Goal: Book appointment/travel/reservation

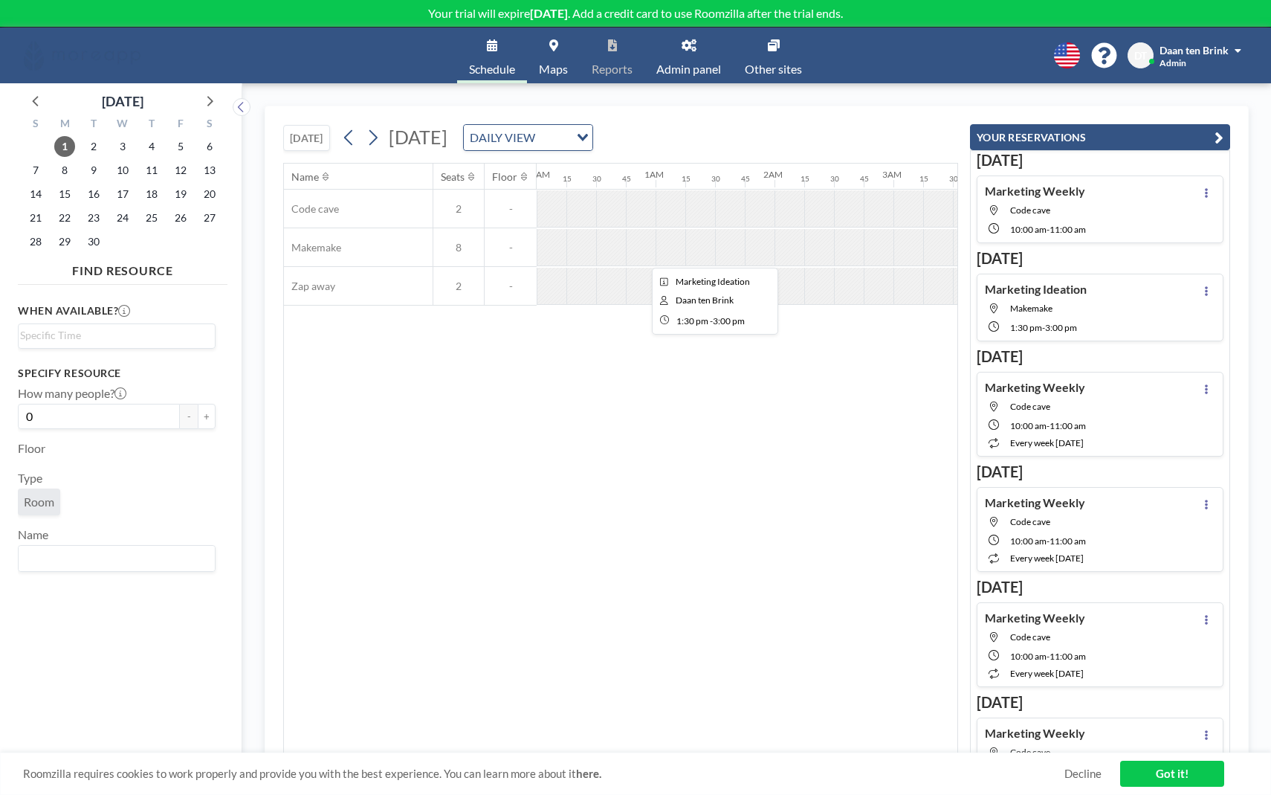
scroll to position [0, 1521]
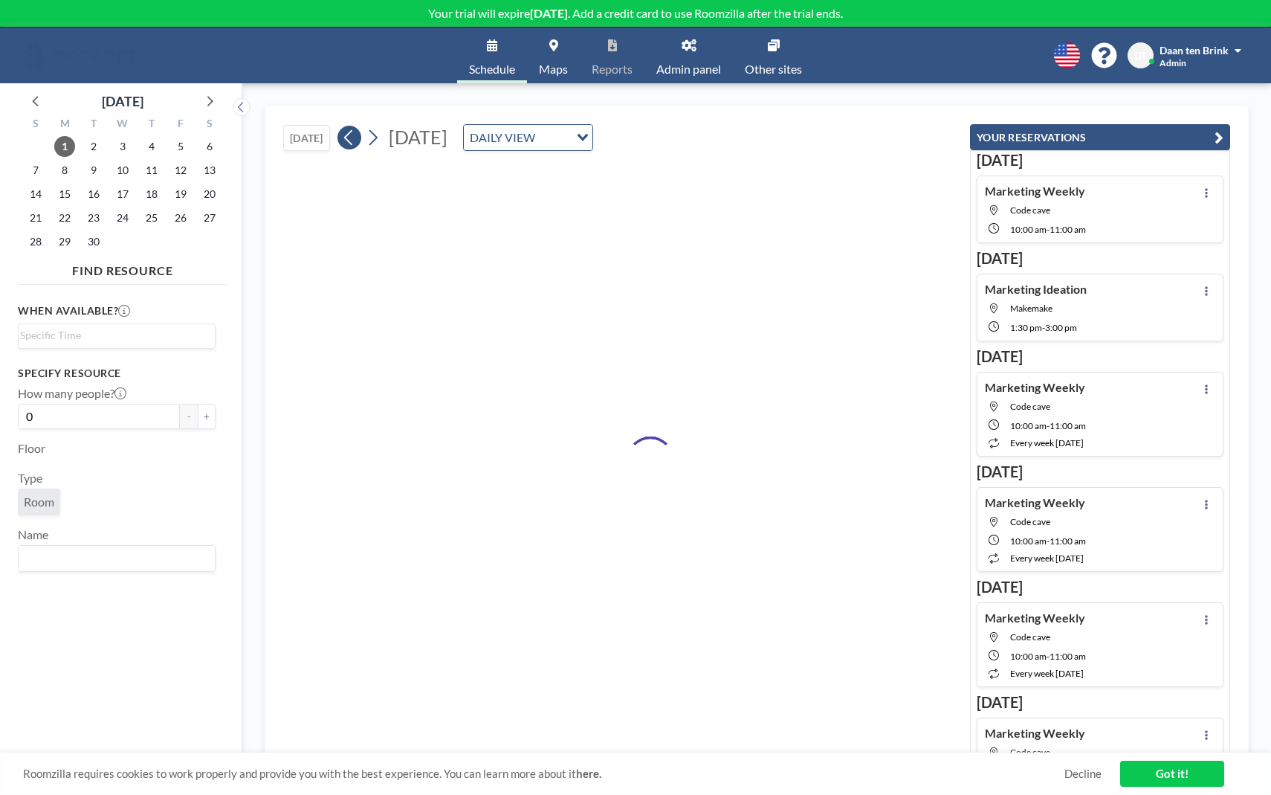
click at [349, 138] on icon at bounding box center [349, 137] width 14 height 22
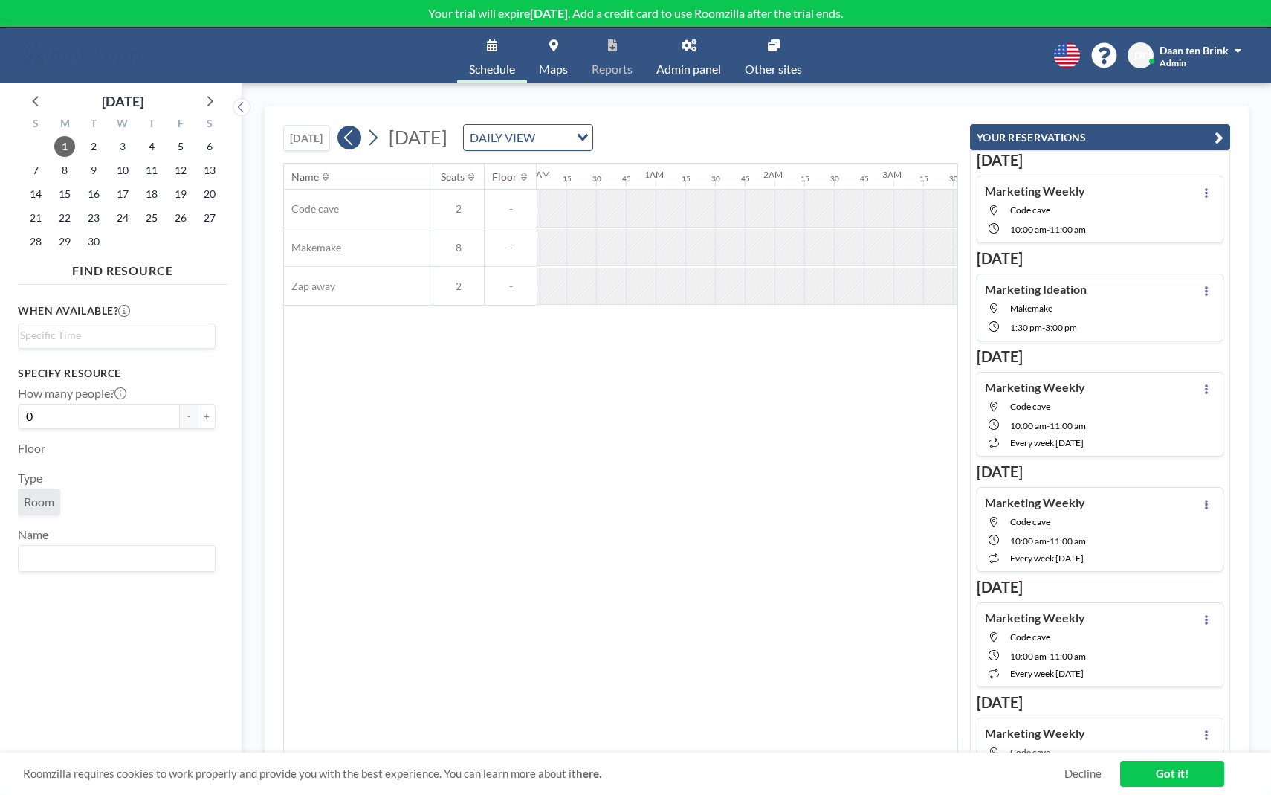
scroll to position [0, 0]
click at [349, 138] on icon at bounding box center [349, 137] width 14 height 22
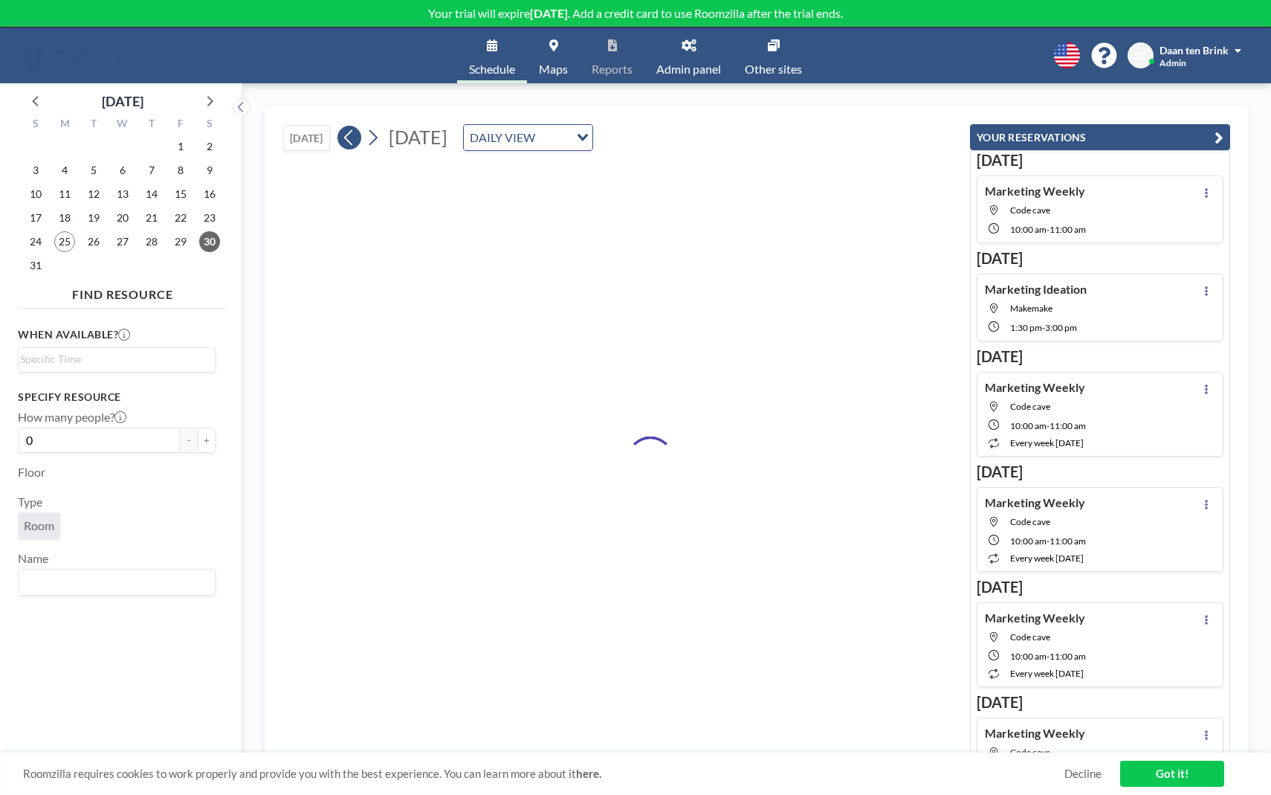
click at [349, 138] on icon at bounding box center [349, 137] width 14 height 22
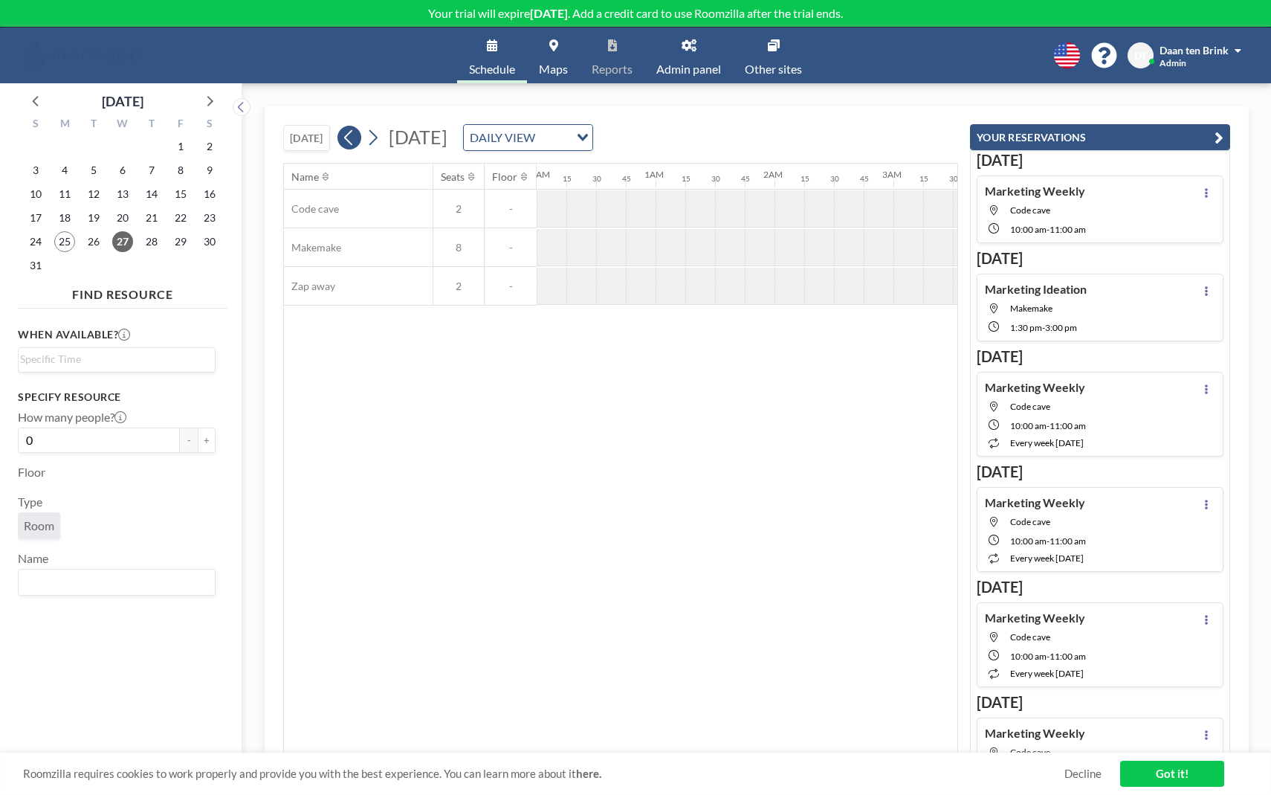
click at [349, 138] on icon at bounding box center [349, 137] width 14 height 22
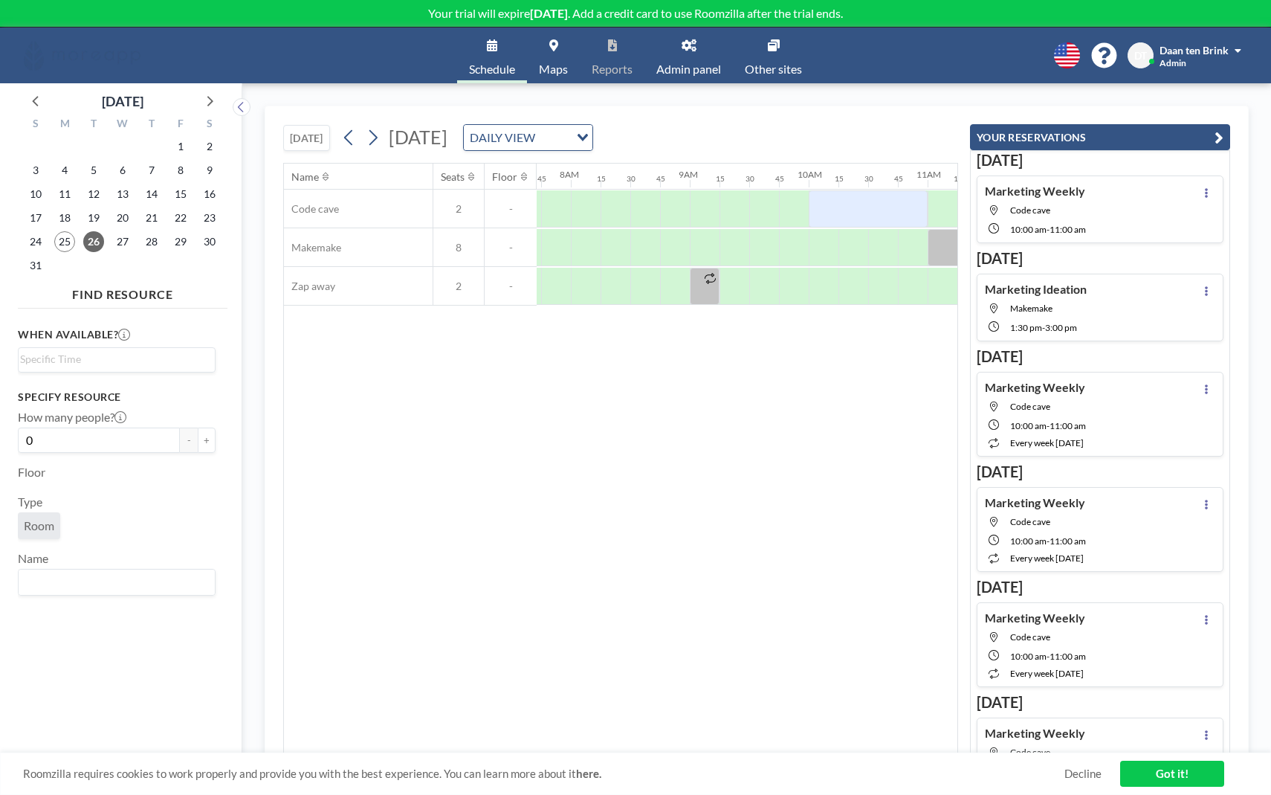
scroll to position [0, 922]
click at [821, 245] on div at bounding box center [819, 247] width 30 height 37
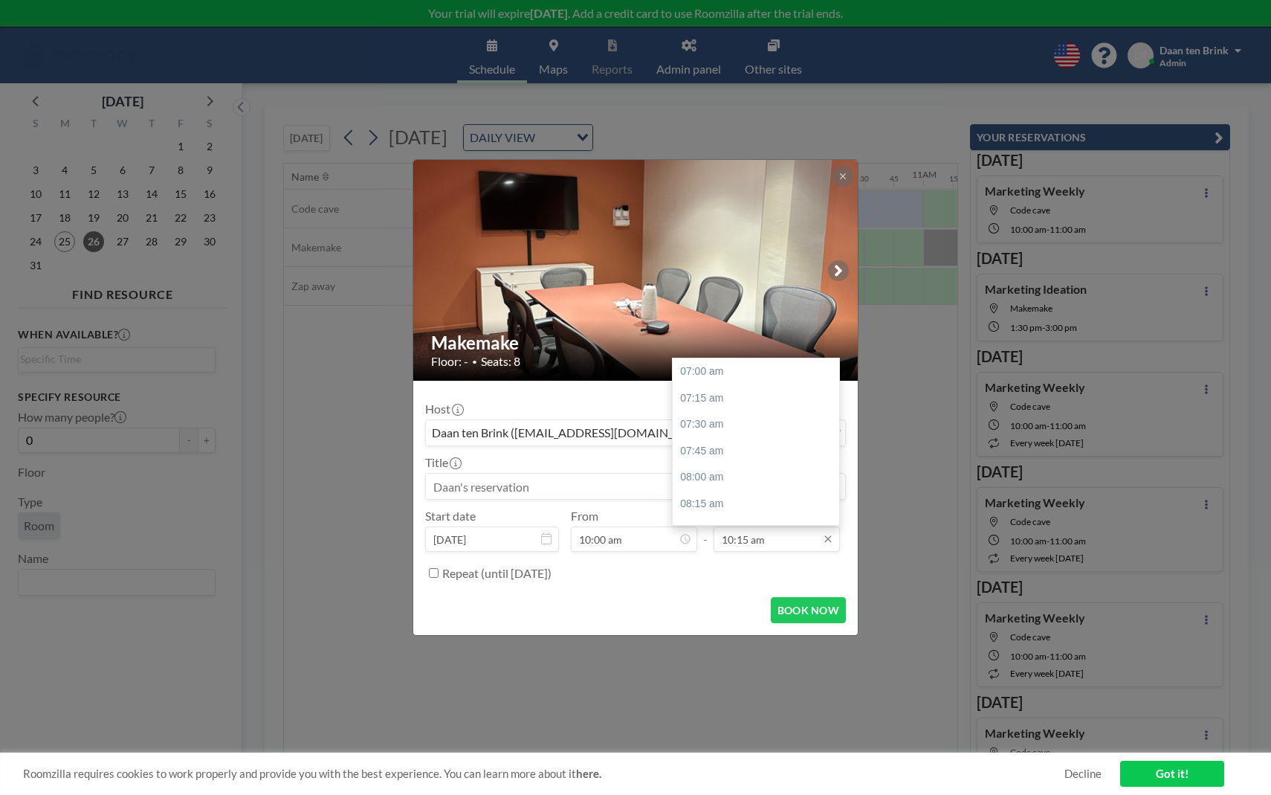
scroll to position [344, 0]
click at [720, 447] on div "11:00 am" at bounding box center [756, 451] width 167 height 27
type input "11:00 am"
click at [590, 488] on input at bounding box center [635, 486] width 419 height 25
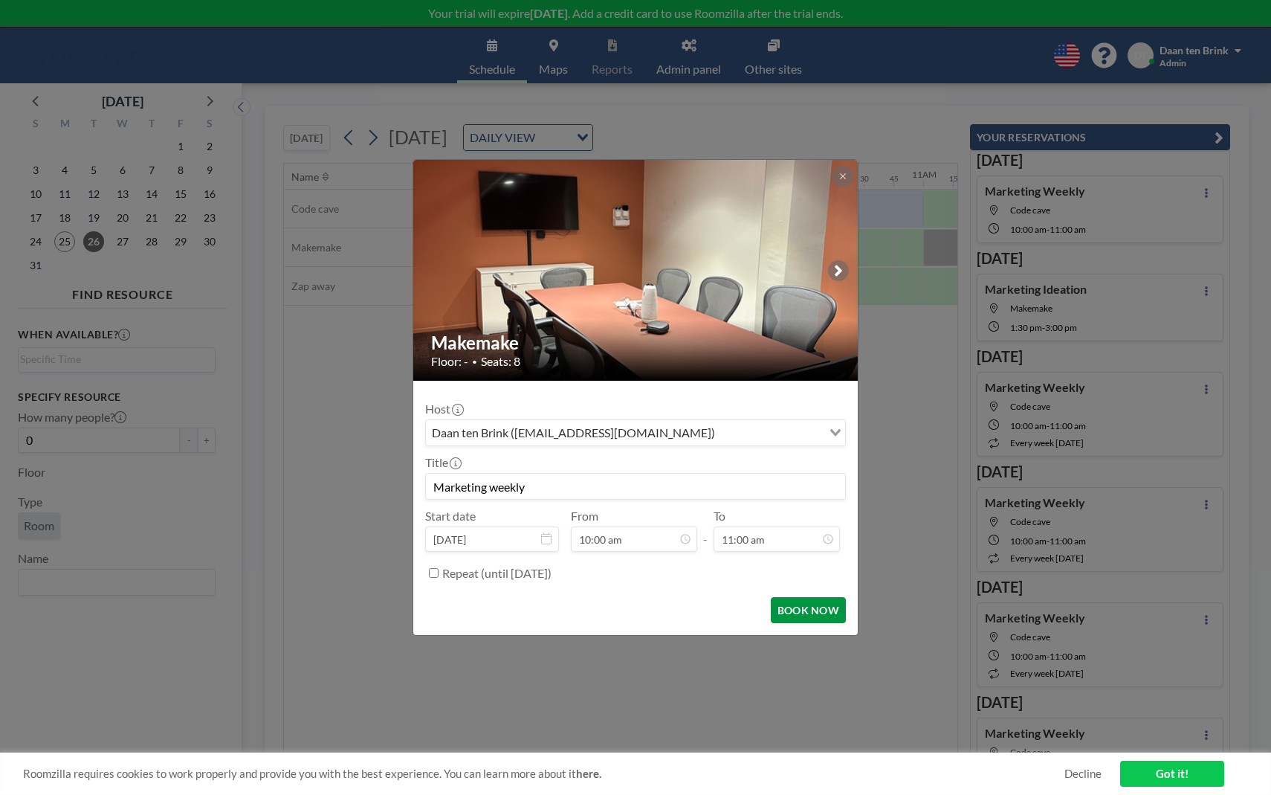
type input "Marketing weekly"
click at [798, 616] on button "BOOK NOW" at bounding box center [808, 610] width 75 height 26
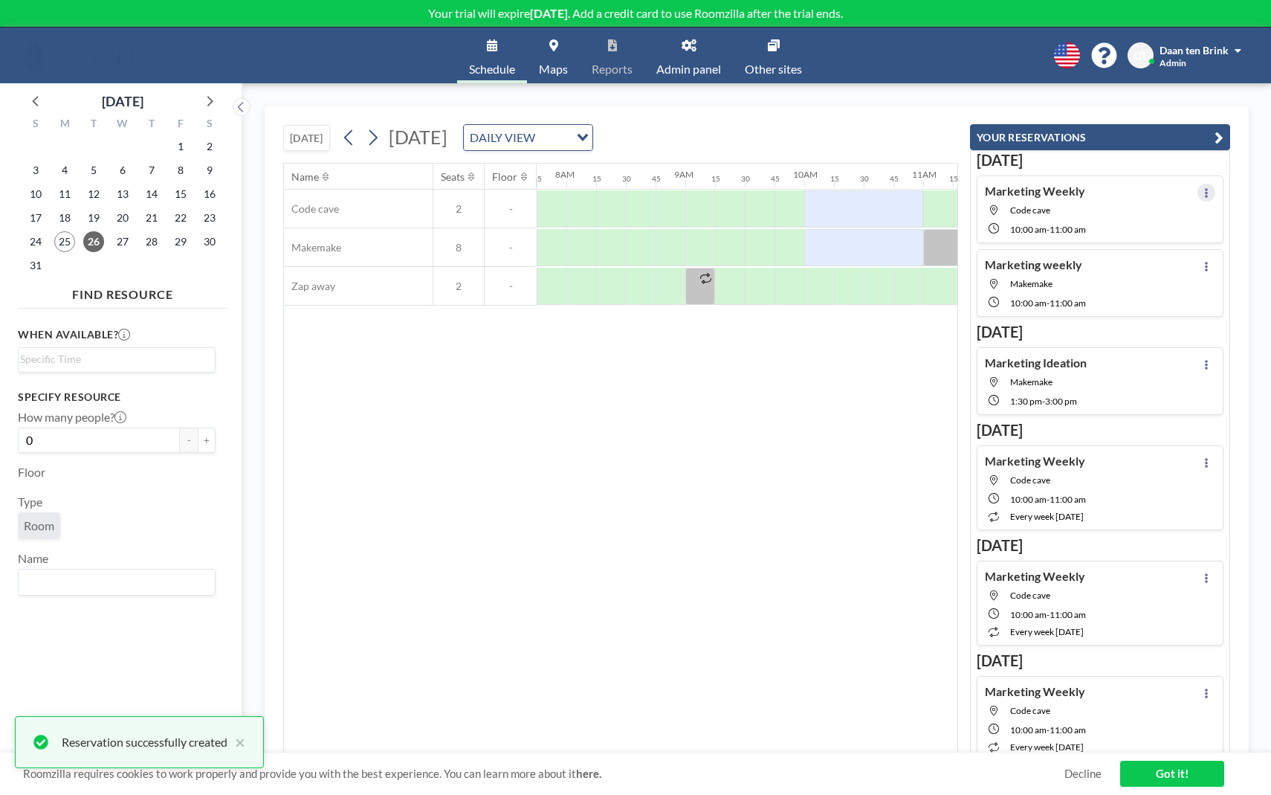
click at [1204, 188] on icon at bounding box center [1207, 193] width 6 height 10
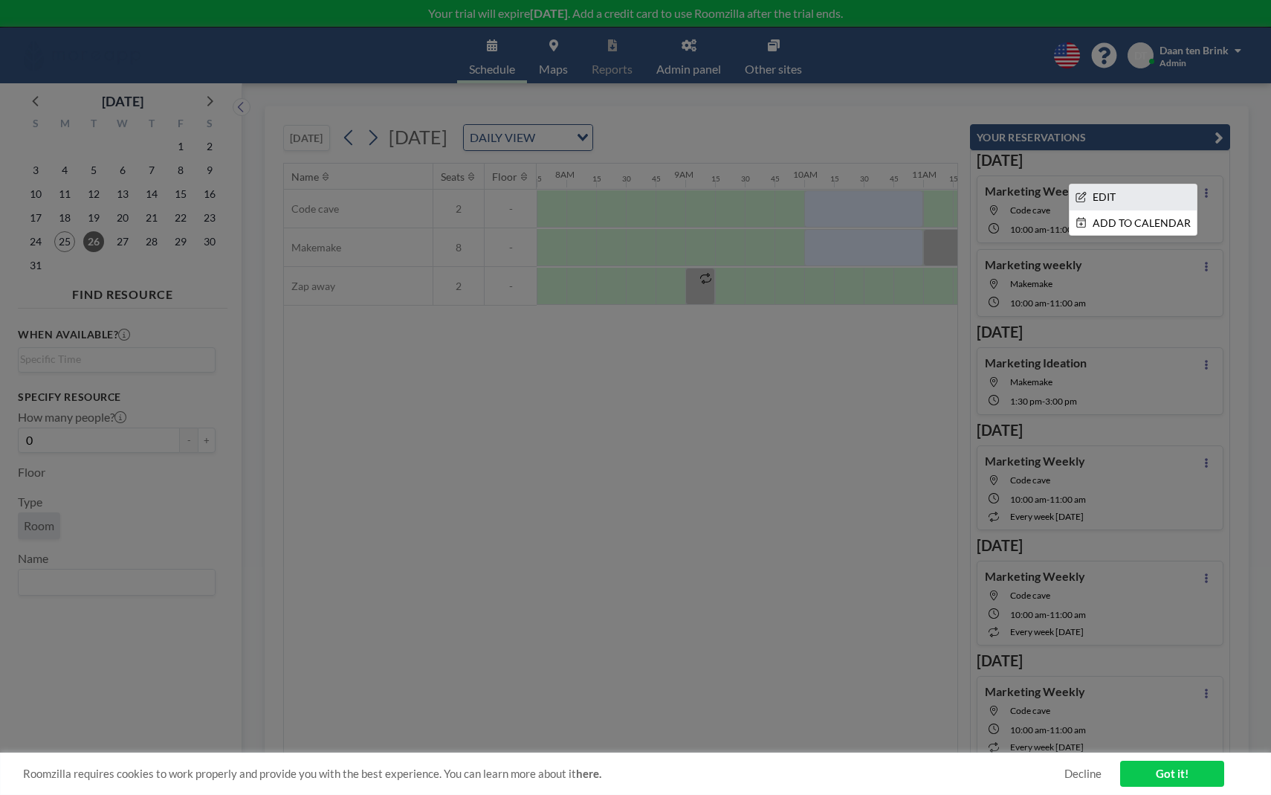
click at [1119, 190] on li "EDIT" at bounding box center [1133, 196] width 127 height 25
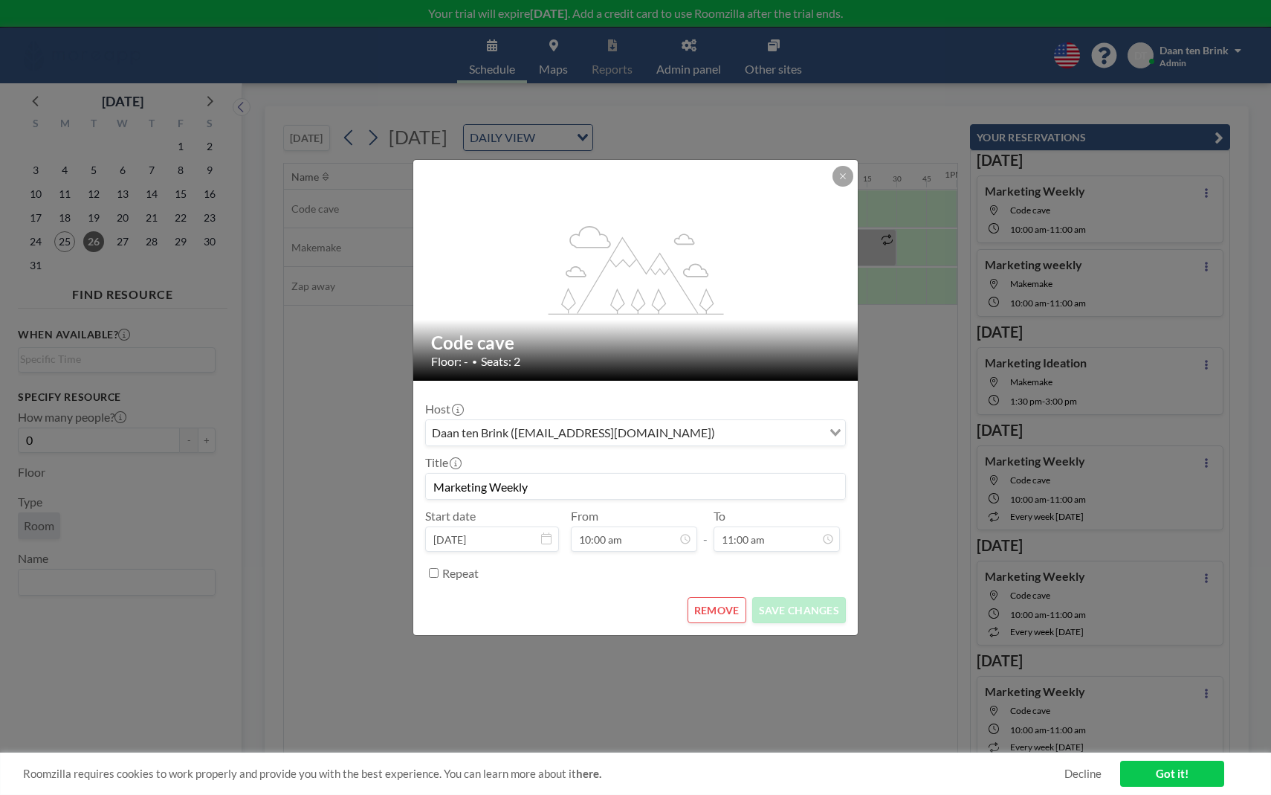
scroll to position [0, 1160]
click at [725, 607] on button "REMOVE" at bounding box center [717, 610] width 59 height 26
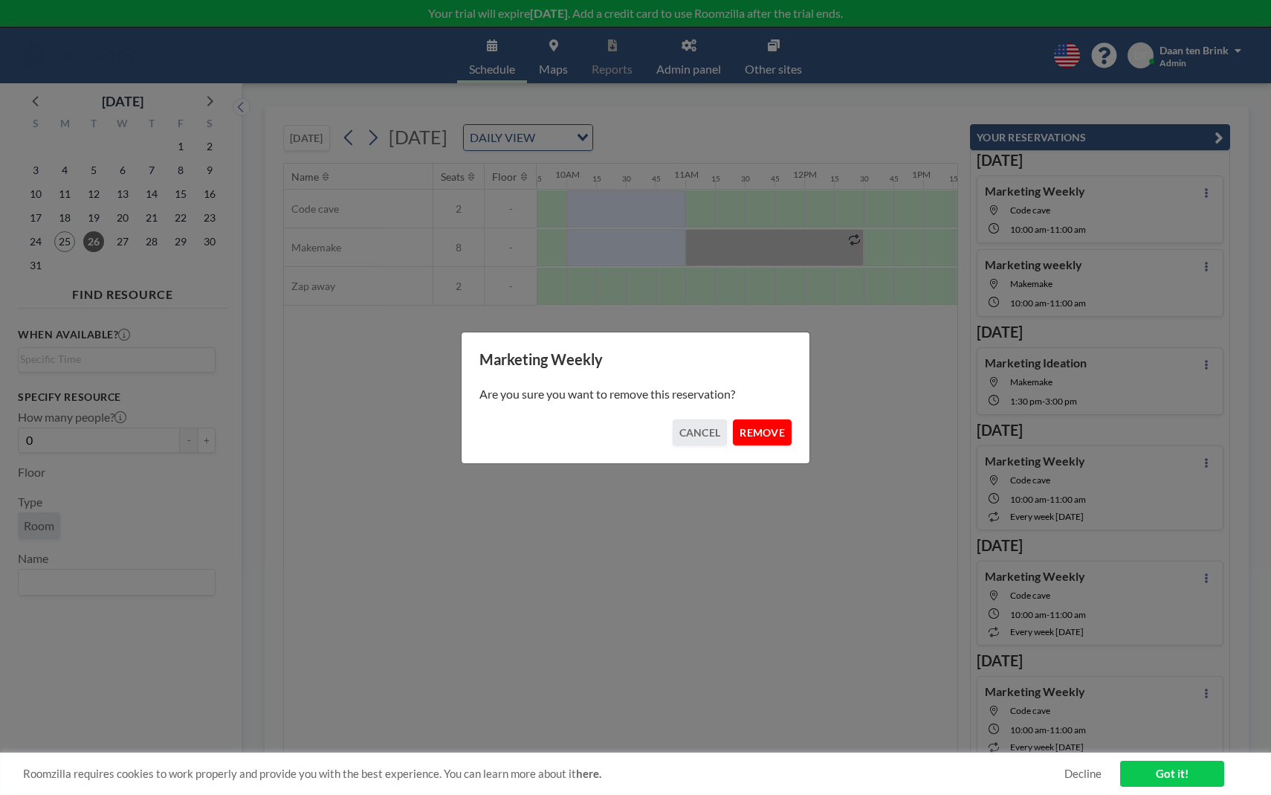
click at [759, 439] on button "REMOVE" at bounding box center [762, 432] width 59 height 26
